Goal: Navigation & Orientation: Understand site structure

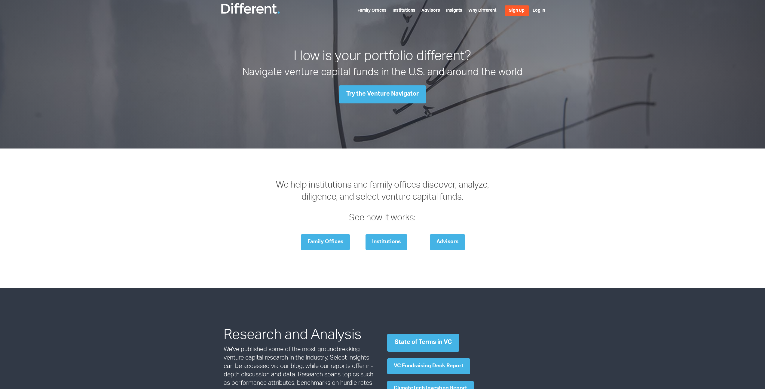
click at [407, 12] on link "Institutions" at bounding box center [403, 11] width 23 height 5
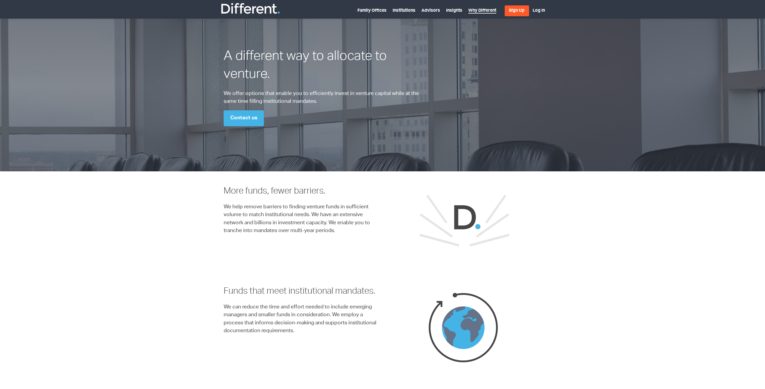
click at [480, 12] on link "Why Different" at bounding box center [482, 11] width 28 height 5
